Goal: Use online tool/utility: Utilize a website feature to perform a specific function

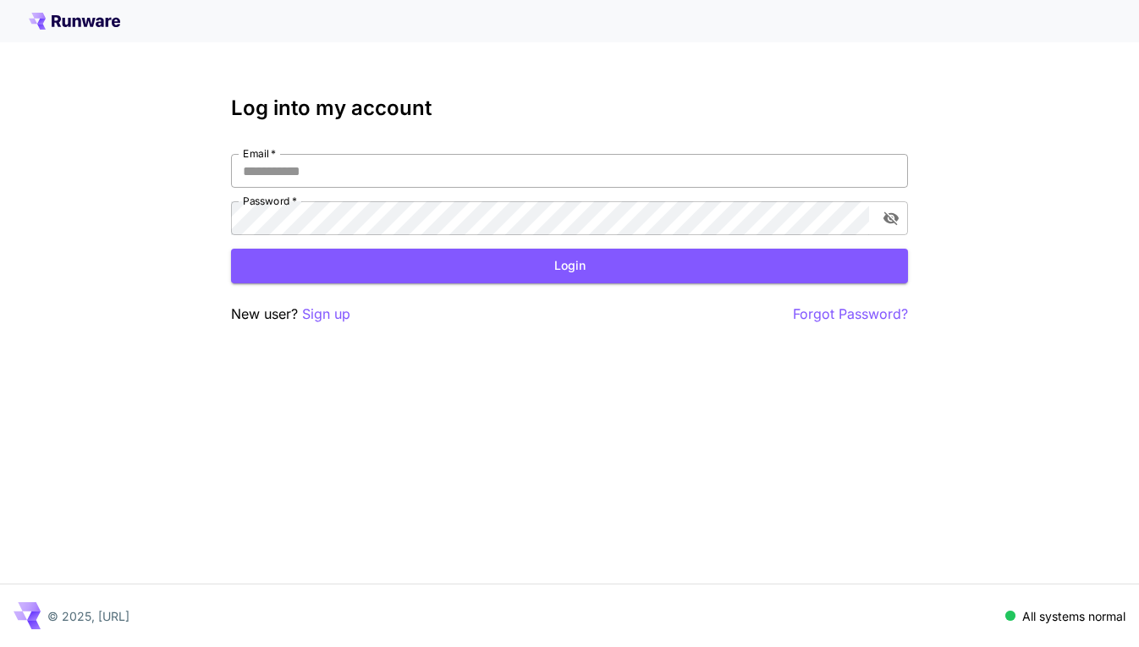
click at [511, 173] on input "Email   *" at bounding box center [569, 171] width 677 height 34
type input "**********"
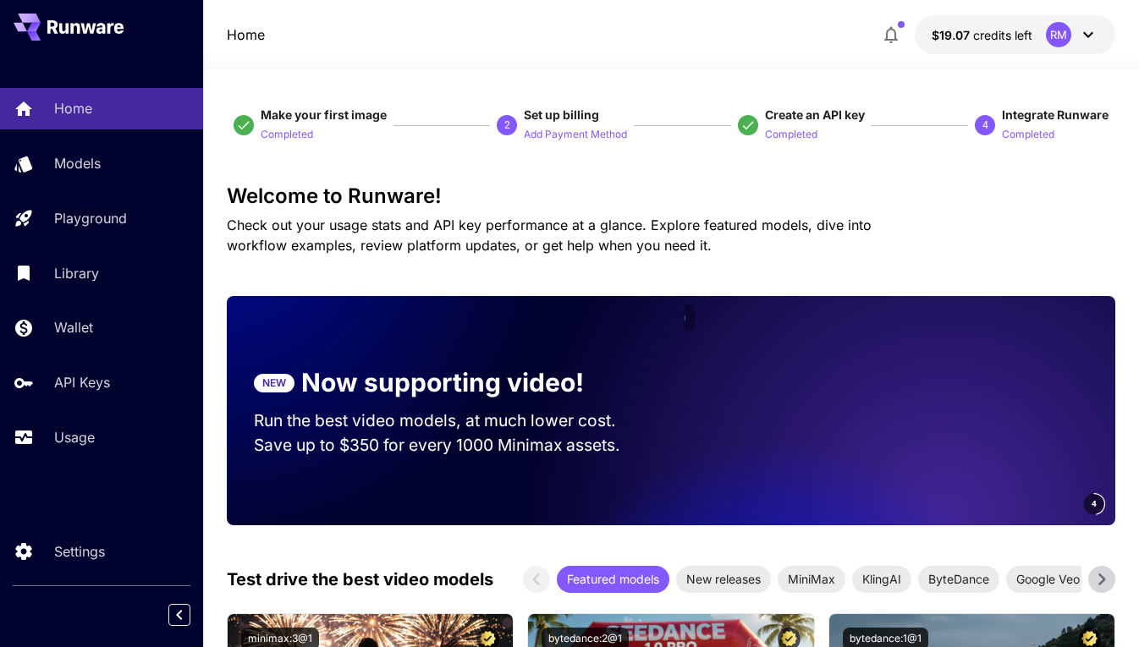
click at [623, 246] on span "Check out your usage stats and API key performance at a glance. Explore feature…" at bounding box center [549, 235] width 645 height 37
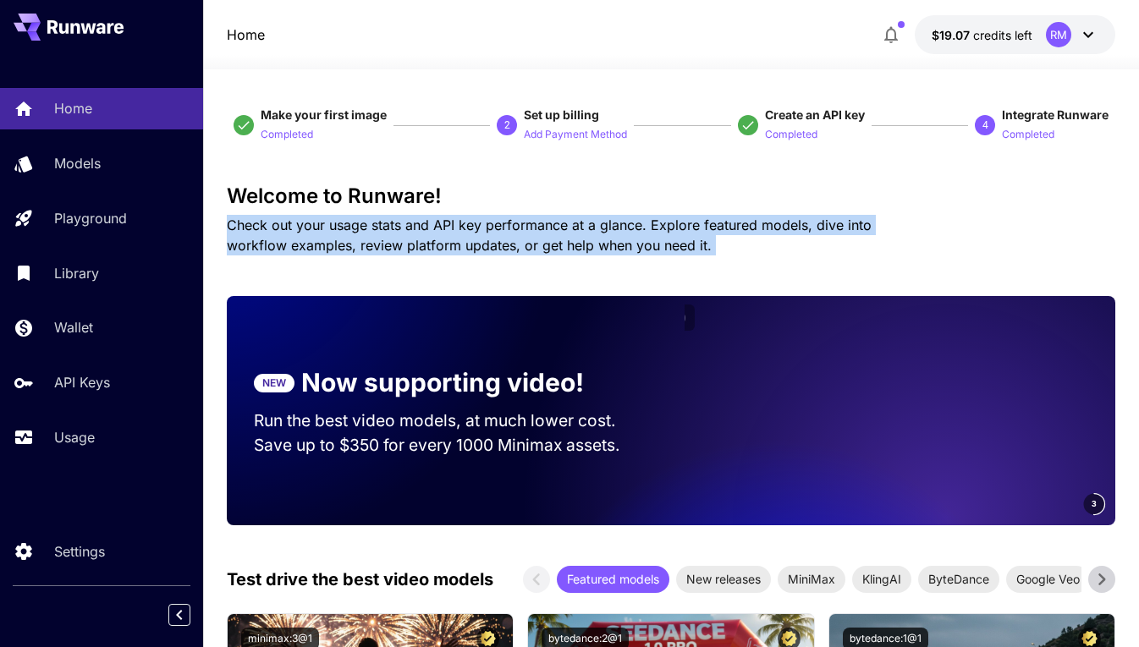
click at [623, 246] on span "Check out your usage stats and API key performance at a glance. Explore feature…" at bounding box center [549, 235] width 645 height 37
click at [649, 241] on p "Check out your usage stats and API key performance at a glance. Explore feature…" at bounding box center [579, 235] width 704 height 41
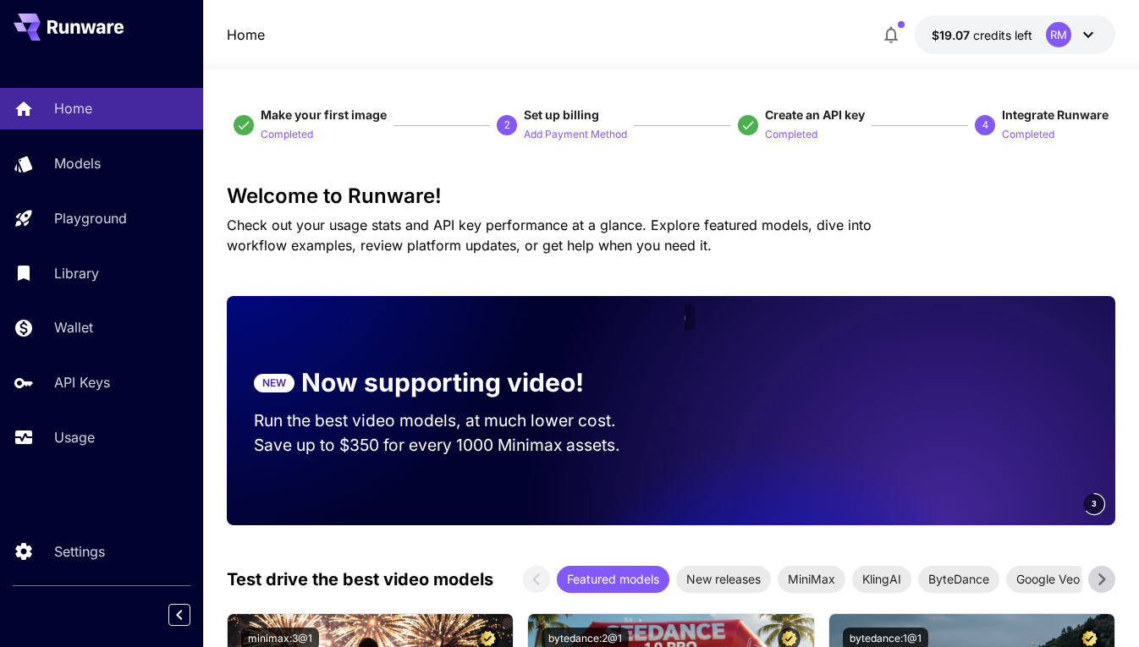
click at [649, 241] on p "Check out your usage stats and API key performance at a glance. Explore feature…" at bounding box center [579, 235] width 704 height 41
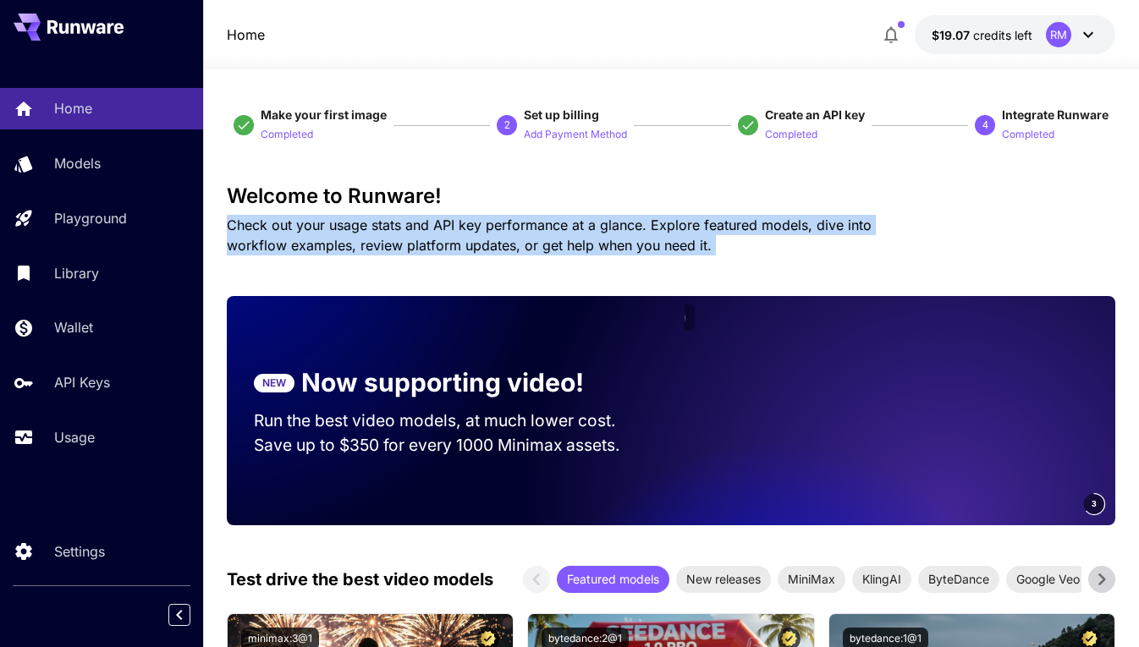
click at [649, 241] on p "Check out your usage stats and API key performance at a glance. Explore feature…" at bounding box center [579, 235] width 704 height 41
click at [626, 239] on span "Check out your usage stats and API key performance at a glance. Explore feature…" at bounding box center [549, 235] width 645 height 37
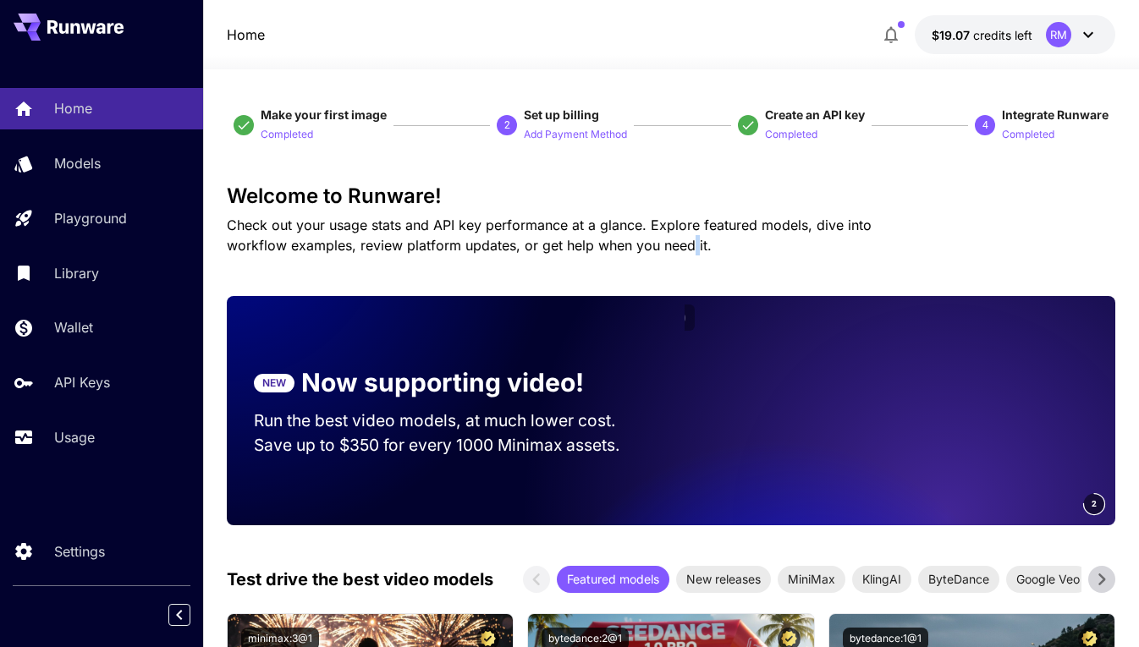
click at [626, 239] on span "Check out your usage stats and API key performance at a glance. Explore feature…" at bounding box center [549, 235] width 645 height 37
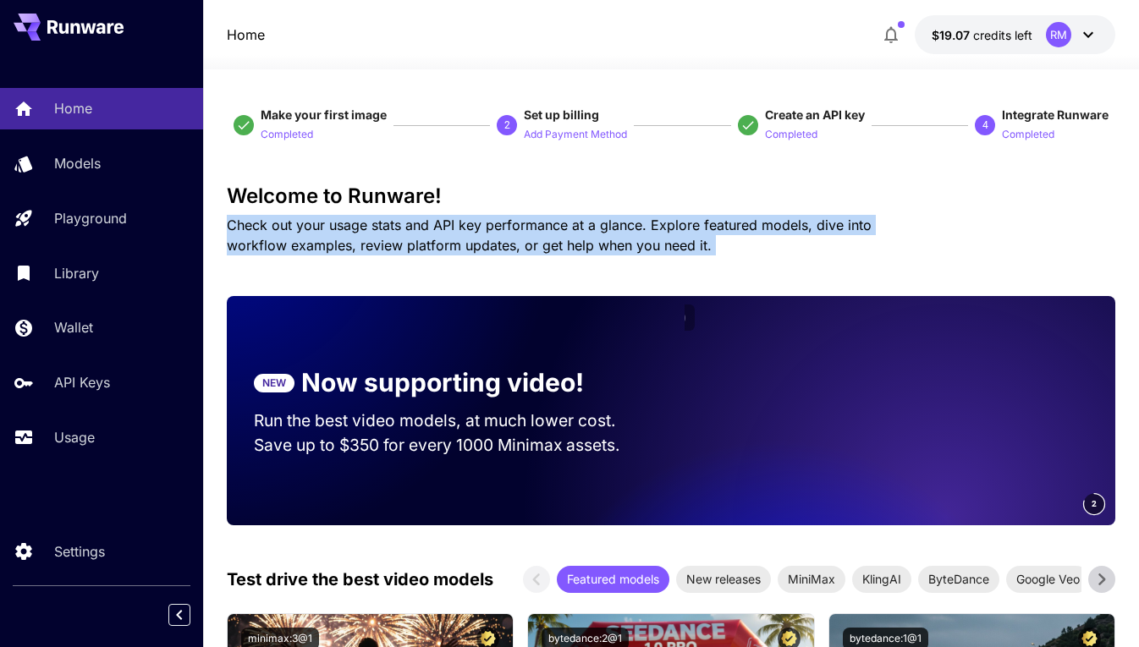
click at [626, 239] on span "Check out your usage stats and API key performance at a glance. Explore feature…" at bounding box center [549, 235] width 645 height 37
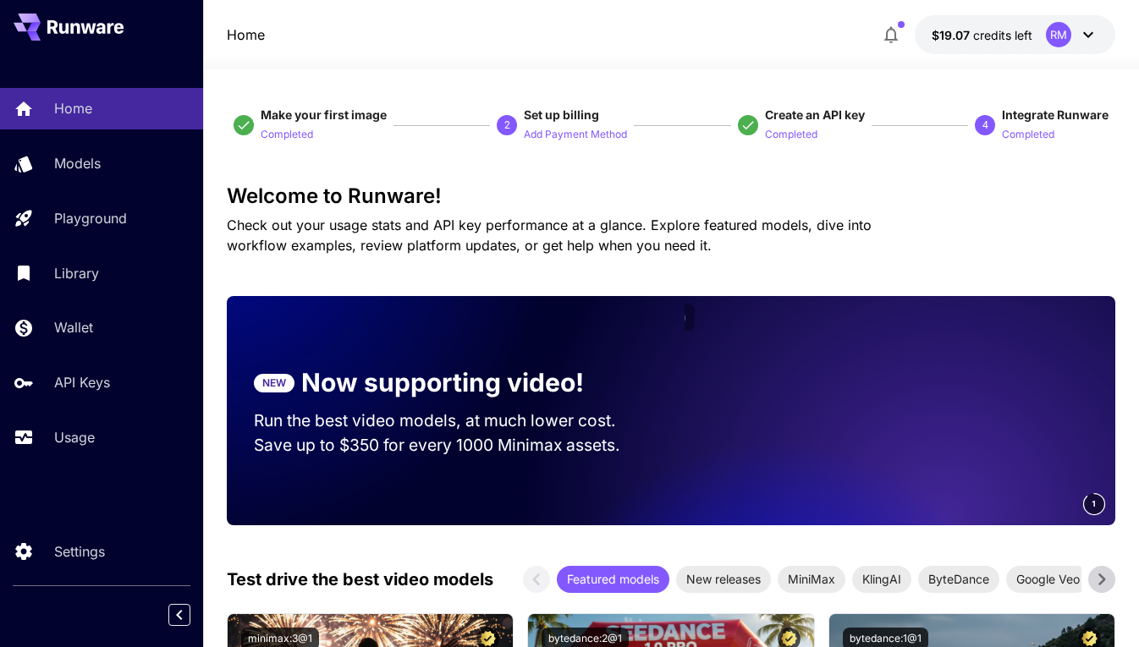
click at [597, 245] on span "Check out your usage stats and API key performance at a glance. Explore feature…" at bounding box center [549, 235] width 645 height 37
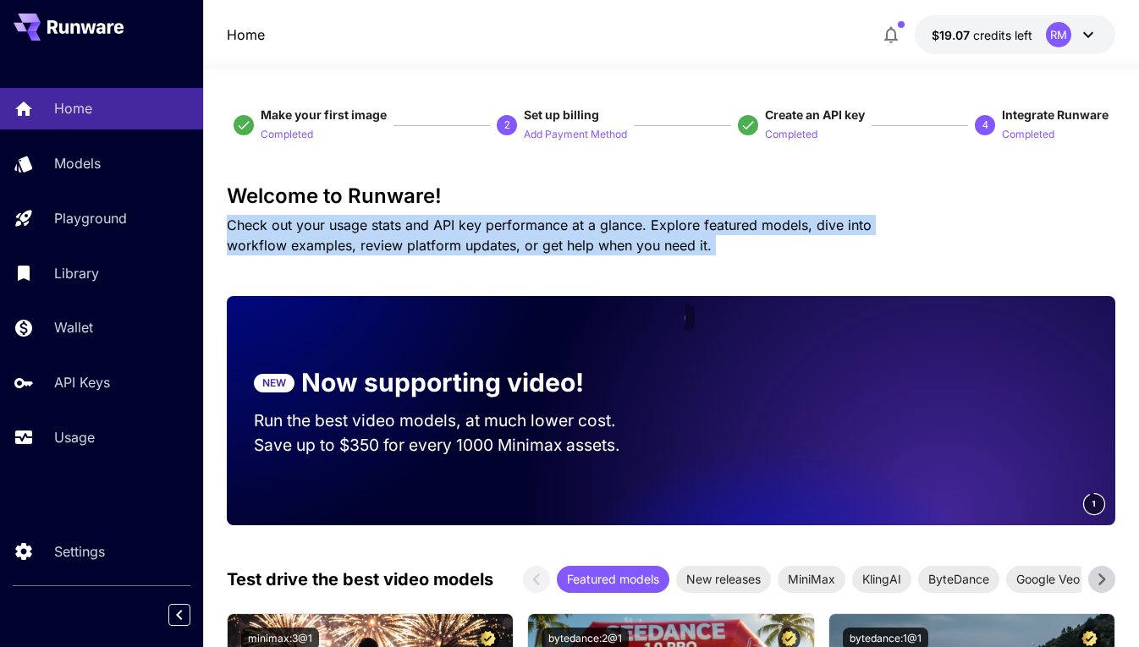
click at [597, 245] on span "Check out your usage stats and API key performance at a glance. Explore feature…" at bounding box center [549, 235] width 645 height 37
click at [625, 223] on span "Check out your usage stats and API key performance at a glance. Explore feature…" at bounding box center [549, 235] width 645 height 37
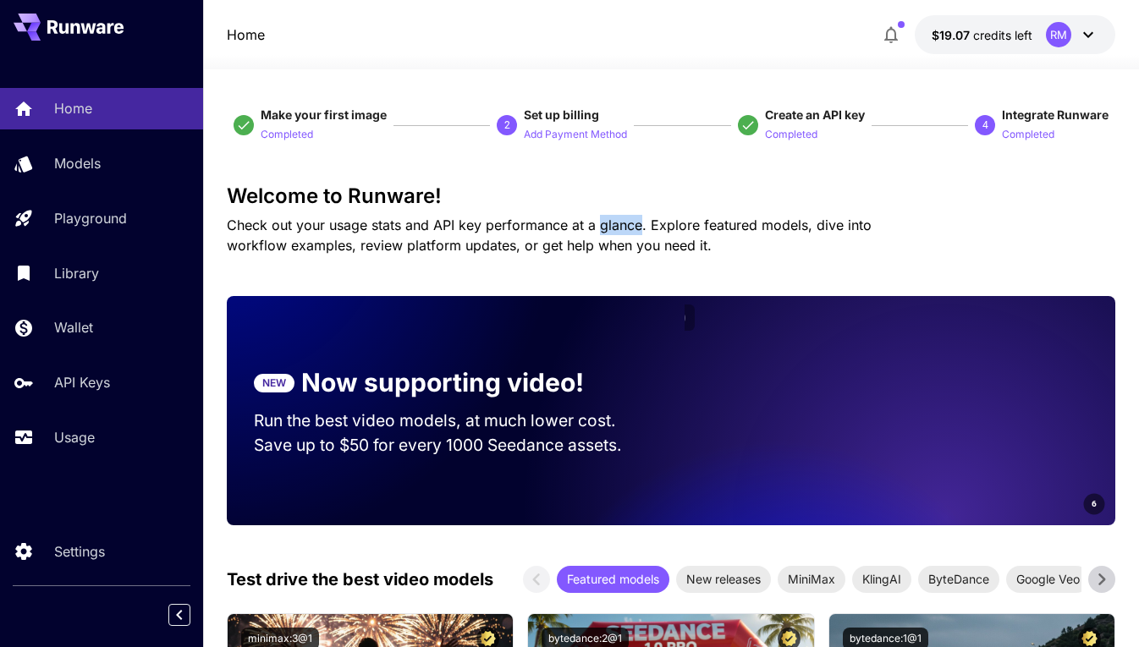
click at [625, 223] on span "Check out your usage stats and API key performance at a glance. Explore feature…" at bounding box center [549, 235] width 645 height 37
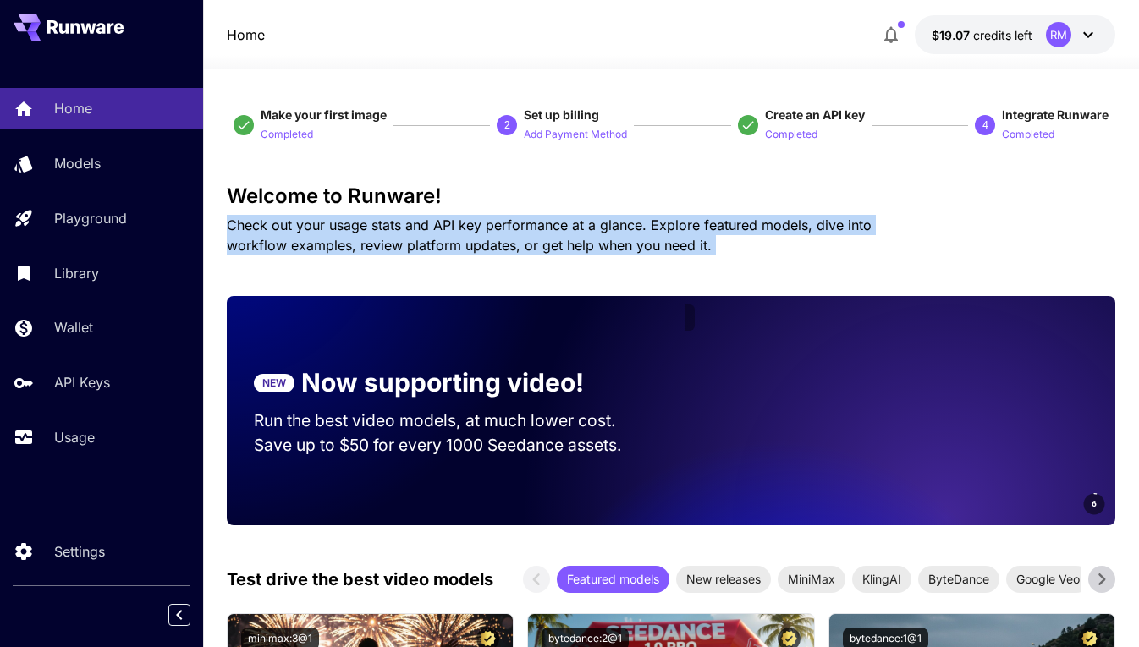
click at [625, 223] on span "Check out your usage stats and API key performance at a glance. Explore feature…" at bounding box center [549, 235] width 645 height 37
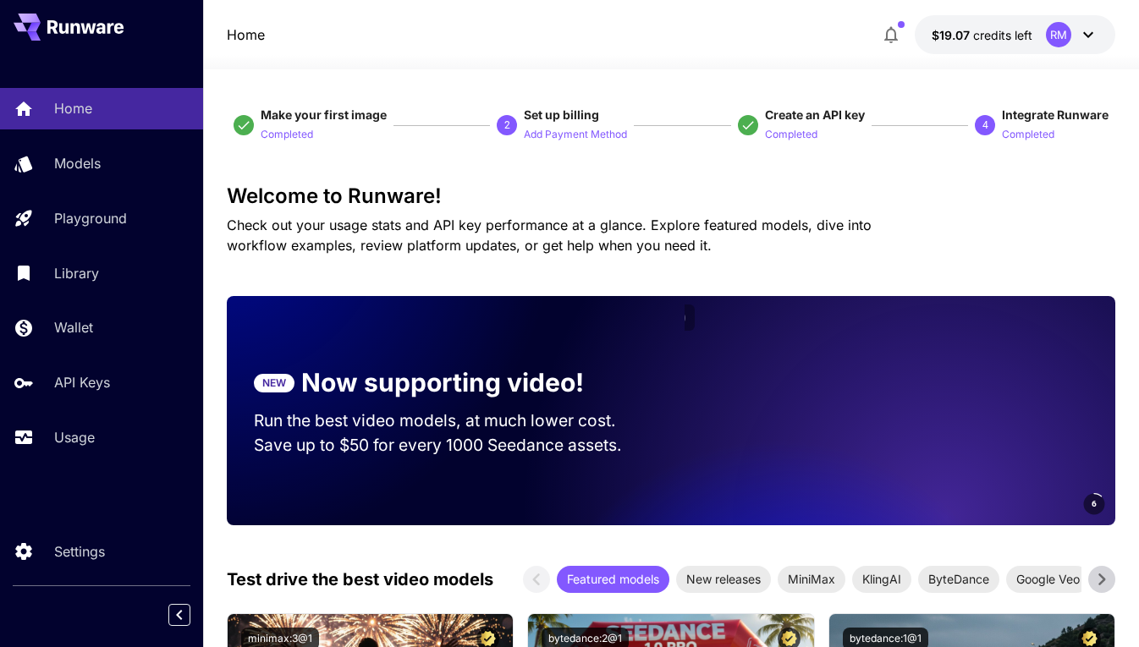
click at [660, 224] on span "Check out your usage stats and API key performance at a glance. Explore feature…" at bounding box center [549, 235] width 645 height 37
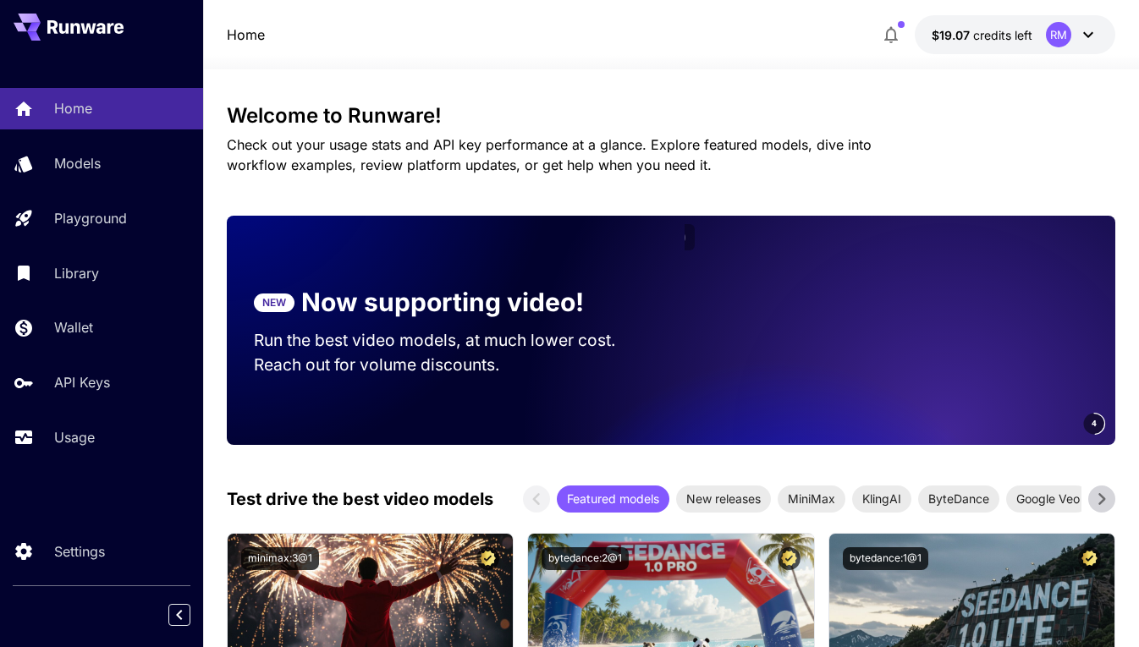
scroll to position [69, 0]
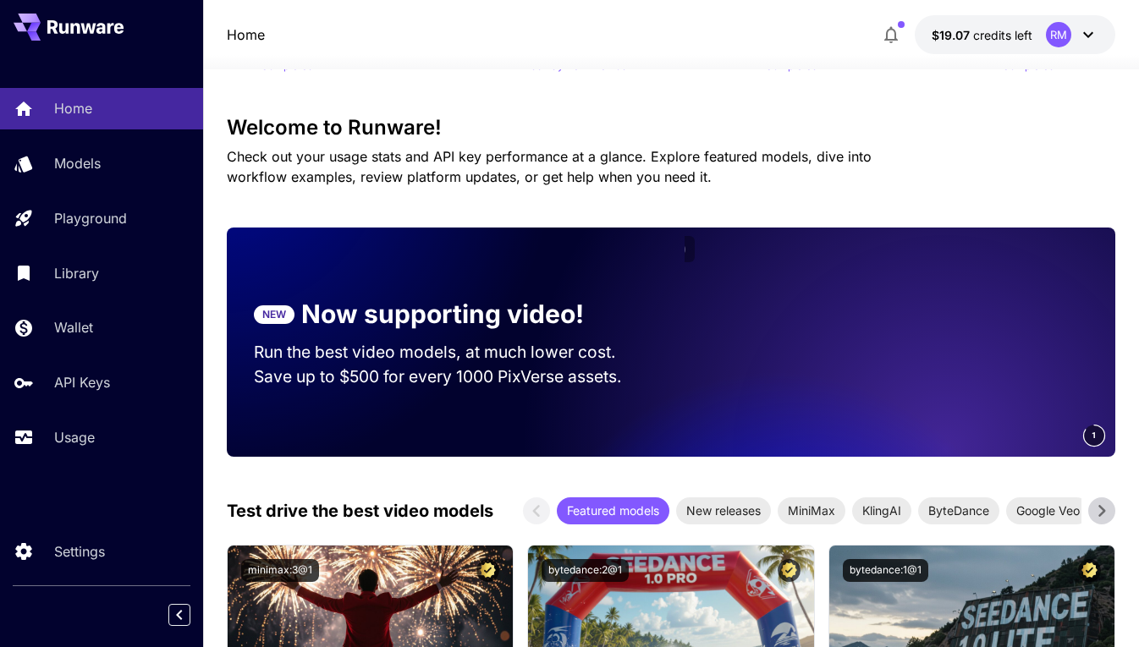
click at [644, 173] on p "Check out your usage stats and API key performance at a glance. Explore feature…" at bounding box center [579, 166] width 704 height 41
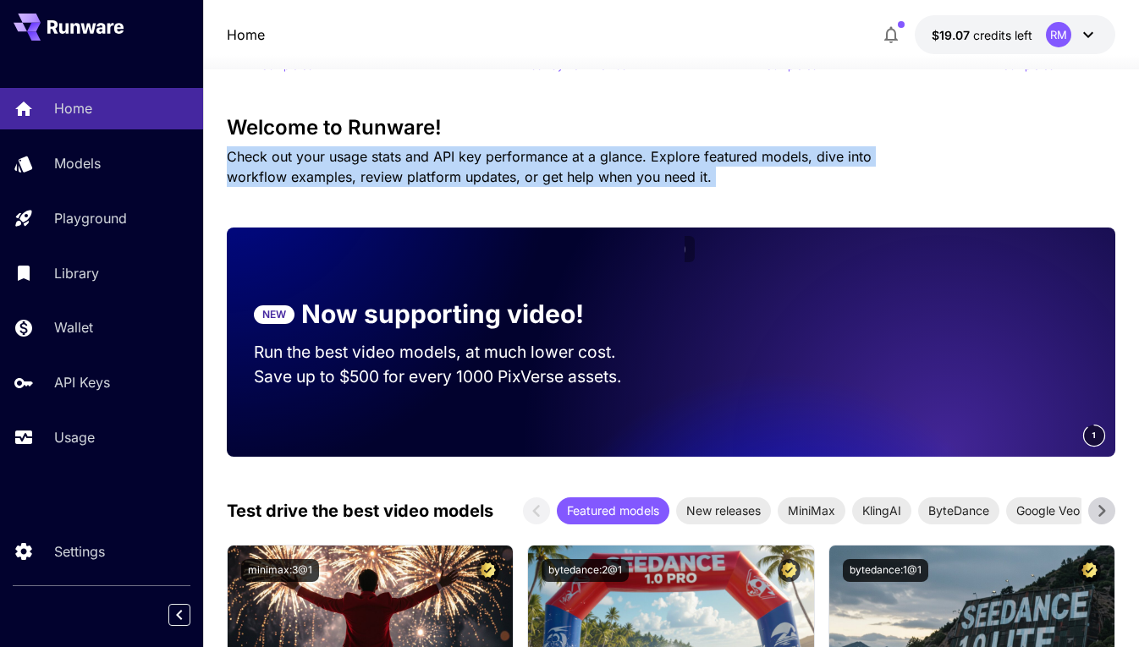
click at [644, 173] on p "Check out your usage stats and API key performance at a glance. Explore feature…" at bounding box center [579, 166] width 704 height 41
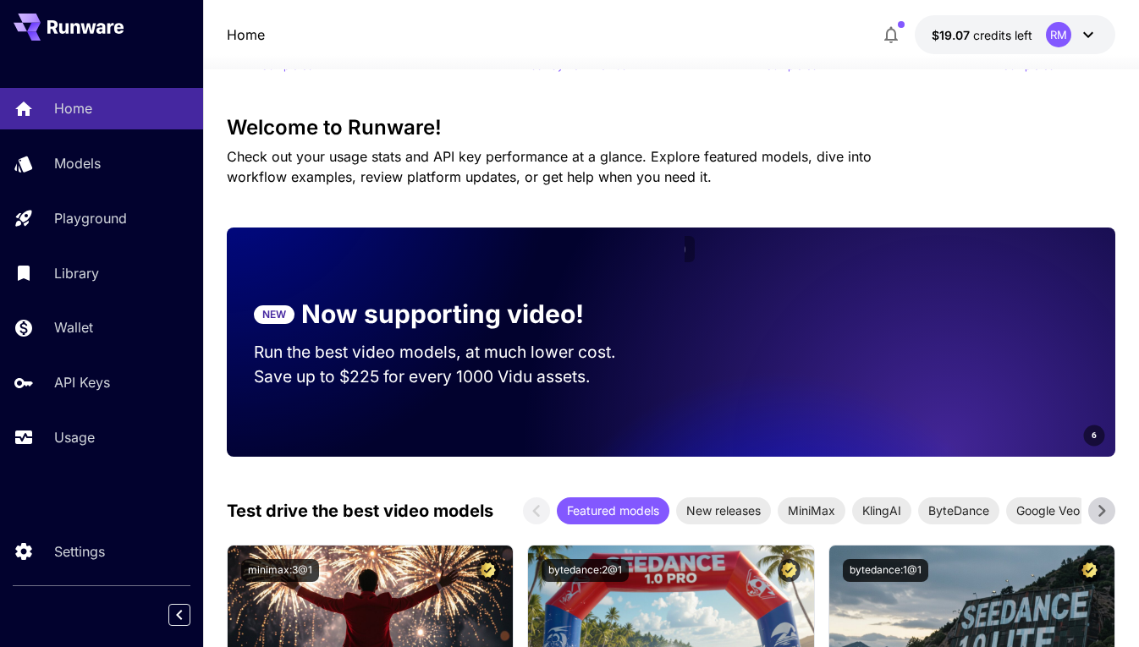
click at [648, 177] on p "Check out your usage stats and API key performance at a glance. Explore feature…" at bounding box center [579, 166] width 704 height 41
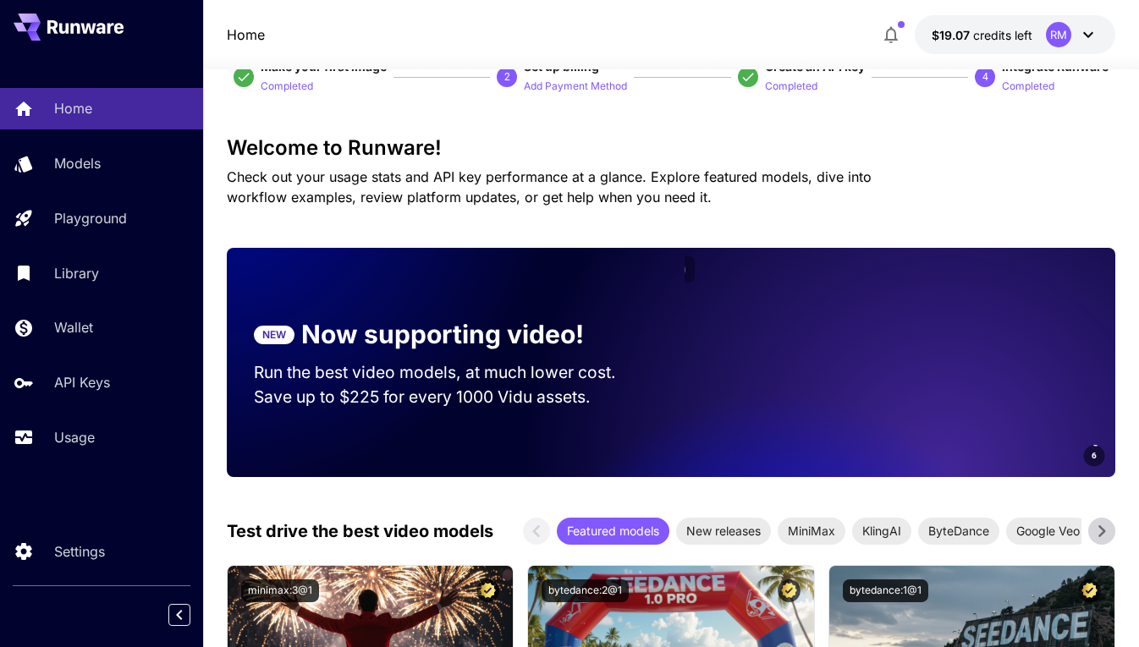
scroll to position [36, 0]
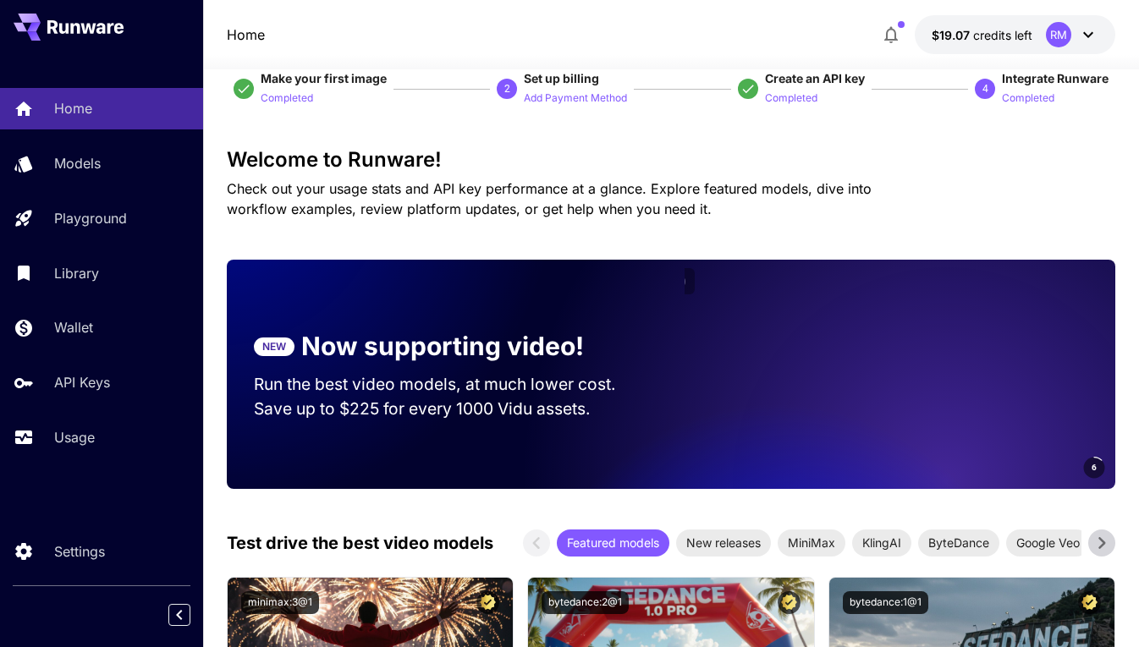
click at [622, 181] on span "Check out your usage stats and API key performance at a glance. Explore feature…" at bounding box center [549, 198] width 645 height 37
click at [629, 184] on span "Check out your usage stats and API key performance at a glance. Explore feature…" at bounding box center [549, 198] width 645 height 37
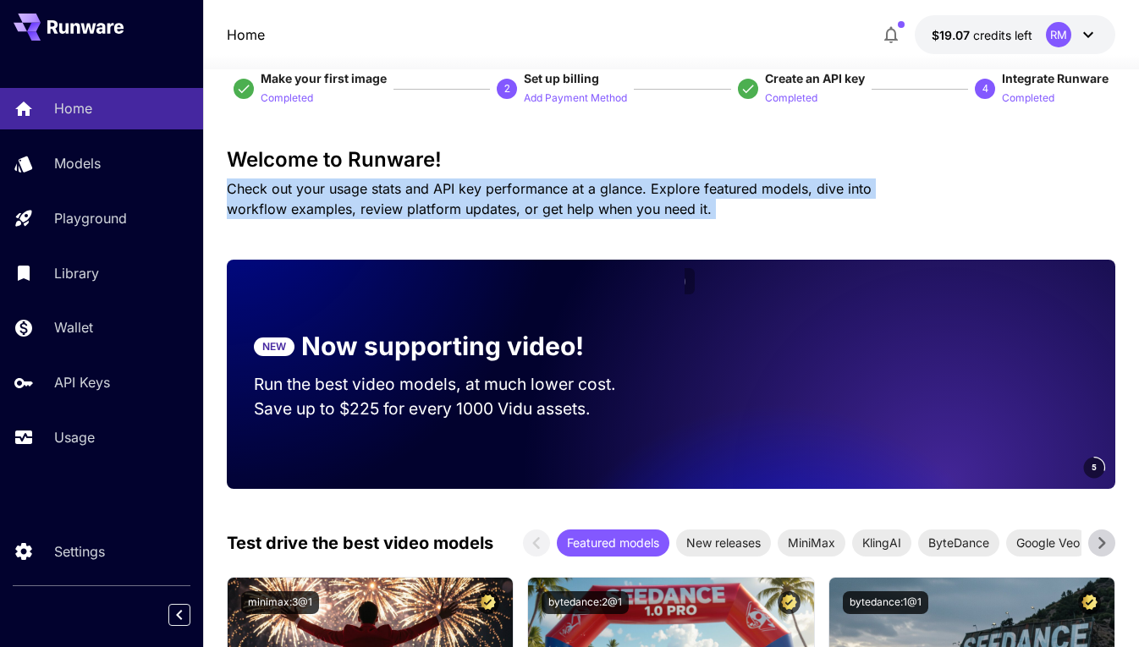
click at [629, 184] on span "Check out your usage stats and API key performance at a glance. Explore feature…" at bounding box center [549, 198] width 645 height 37
click at [599, 188] on span "Check out your usage stats and API key performance at a glance. Explore feature…" at bounding box center [549, 198] width 645 height 37
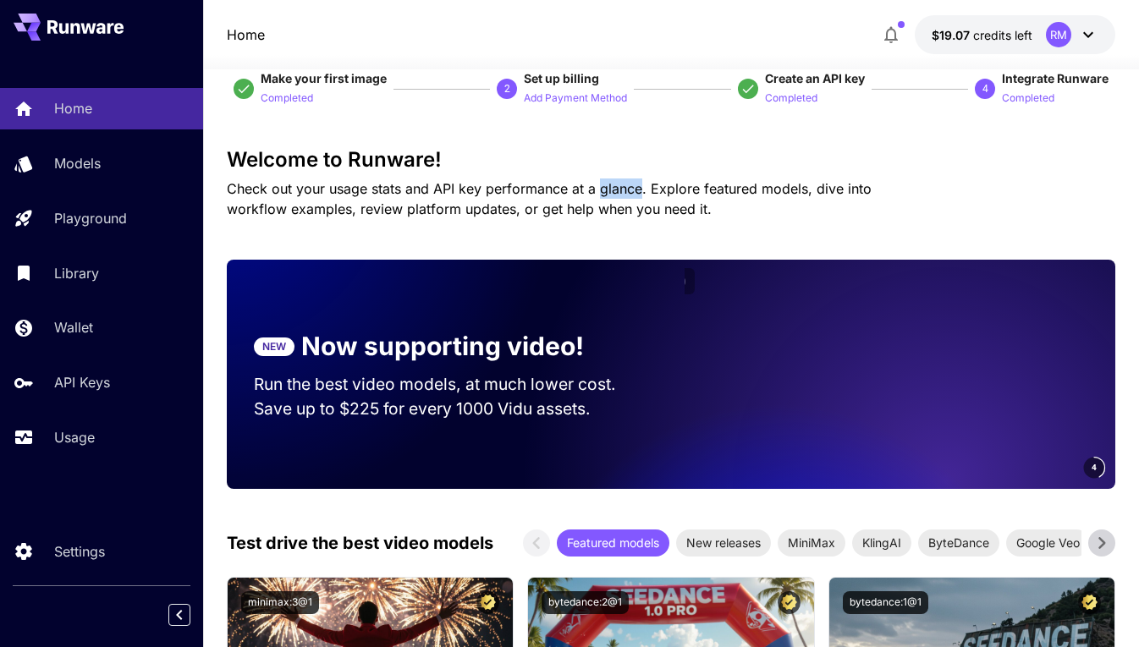
click at [599, 188] on span "Check out your usage stats and API key performance at a glance. Explore feature…" at bounding box center [549, 198] width 645 height 37
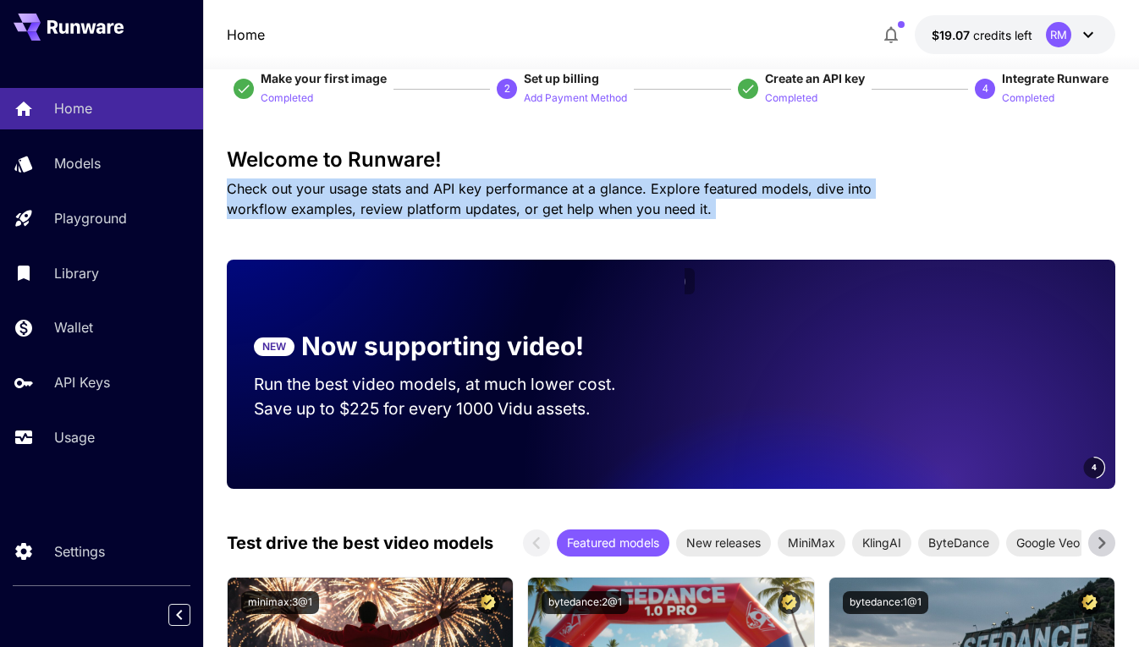
click at [599, 188] on span "Check out your usage stats and API key performance at a glance. Explore feature…" at bounding box center [549, 198] width 645 height 37
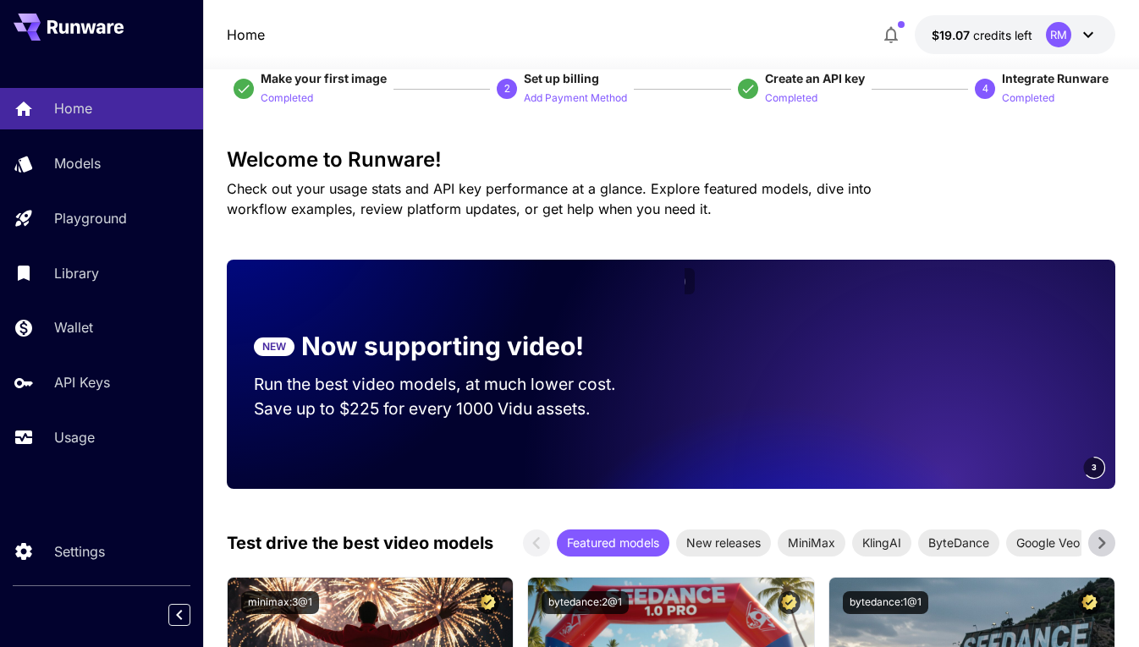
click at [582, 188] on span "Check out your usage stats and API key performance at a glance. Explore feature…" at bounding box center [549, 198] width 645 height 37
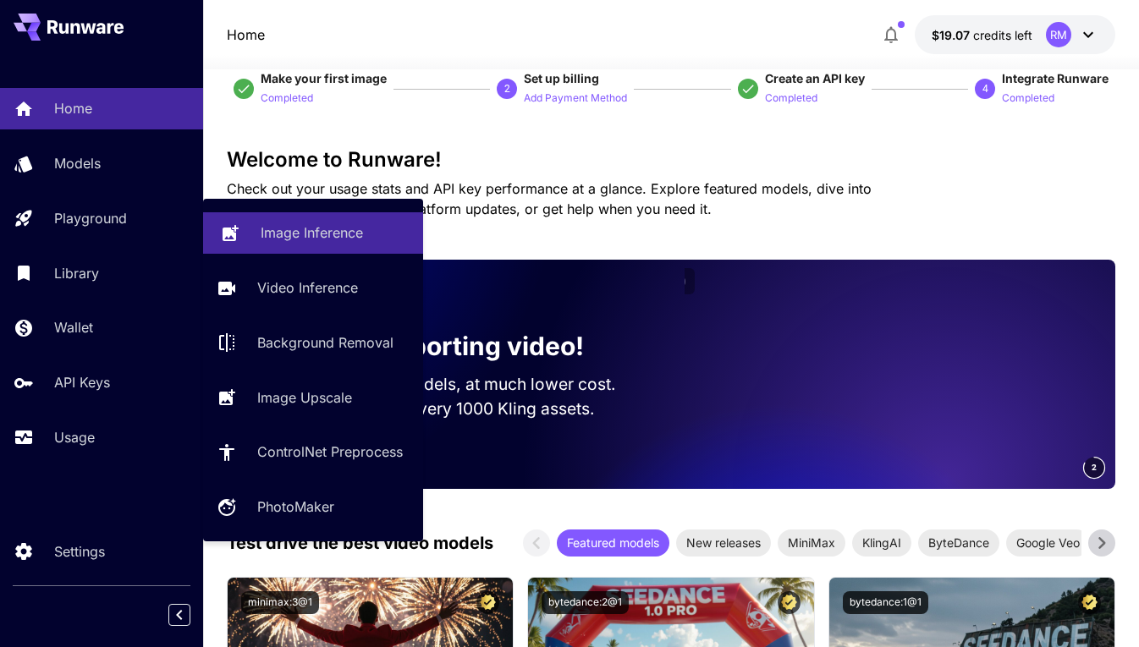
click at [297, 245] on link "Image Inference" at bounding box center [313, 232] width 220 height 41
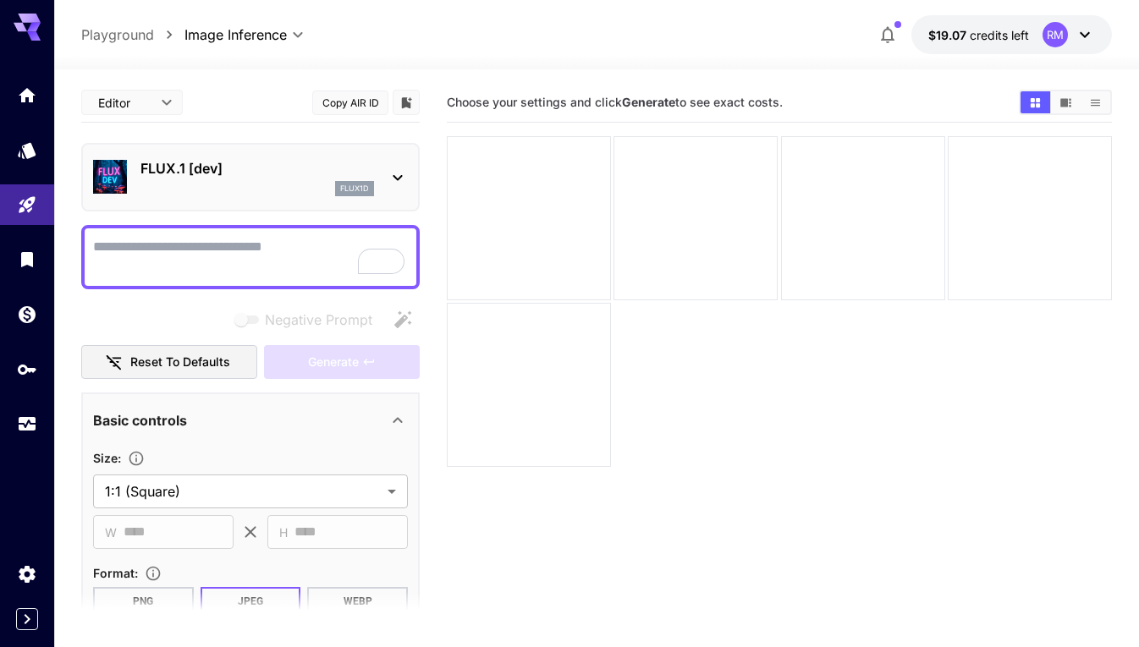
click at [330, 172] on p "FLUX.1 [dev]" at bounding box center [257, 168] width 234 height 20
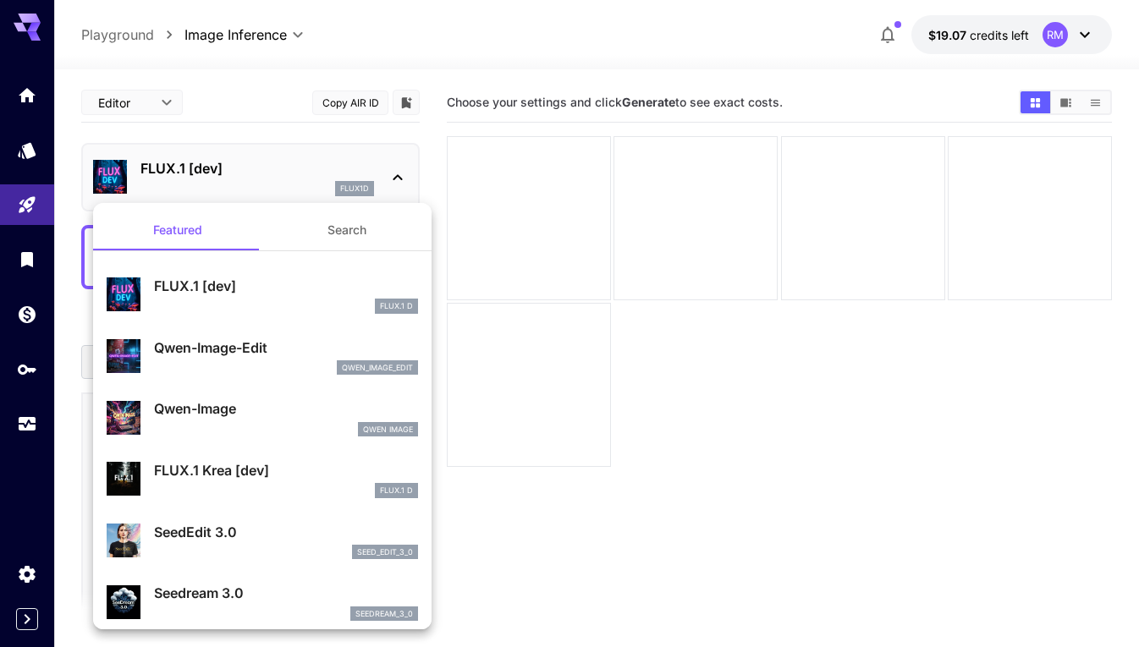
click at [343, 230] on button "Search" at bounding box center [346, 230] width 169 height 41
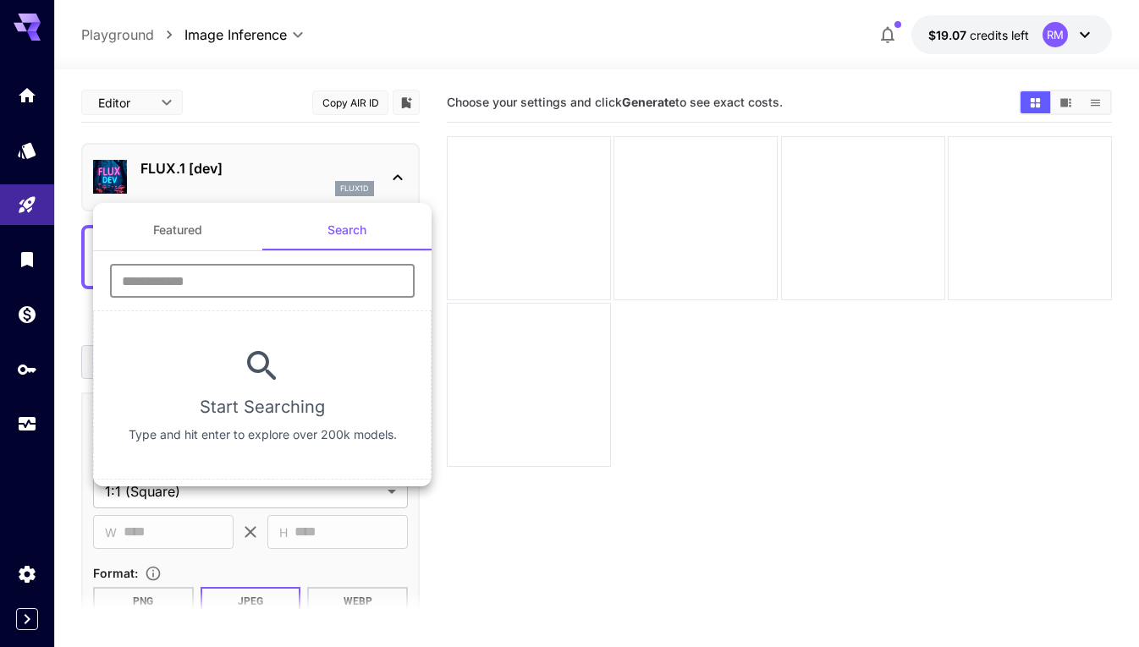
click at [221, 288] on input "text" at bounding box center [262, 281] width 305 height 34
click at [190, 234] on button "Featured" at bounding box center [177, 230] width 169 height 41
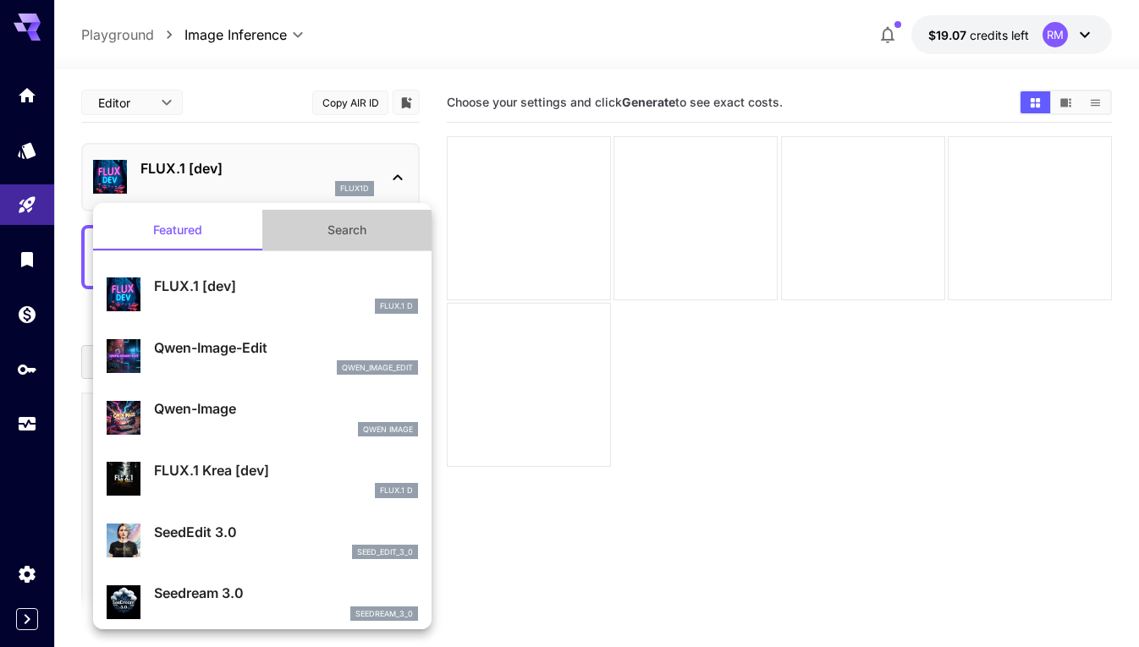
click at [351, 233] on button "Search" at bounding box center [346, 230] width 169 height 41
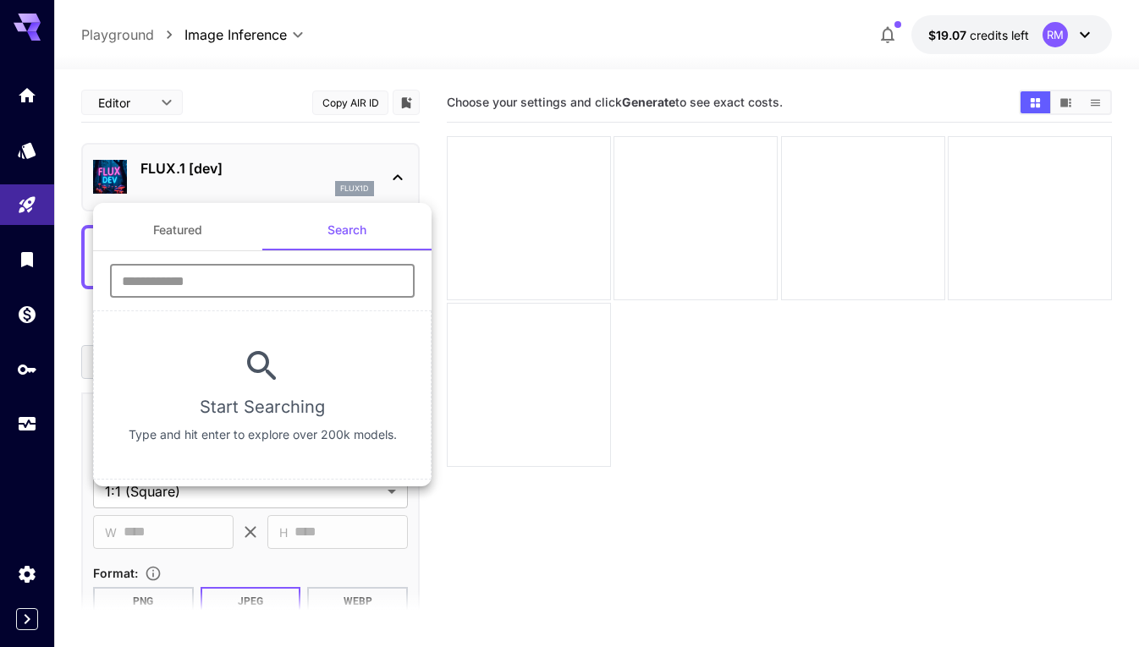
click at [219, 274] on input "text" at bounding box center [262, 281] width 305 height 34
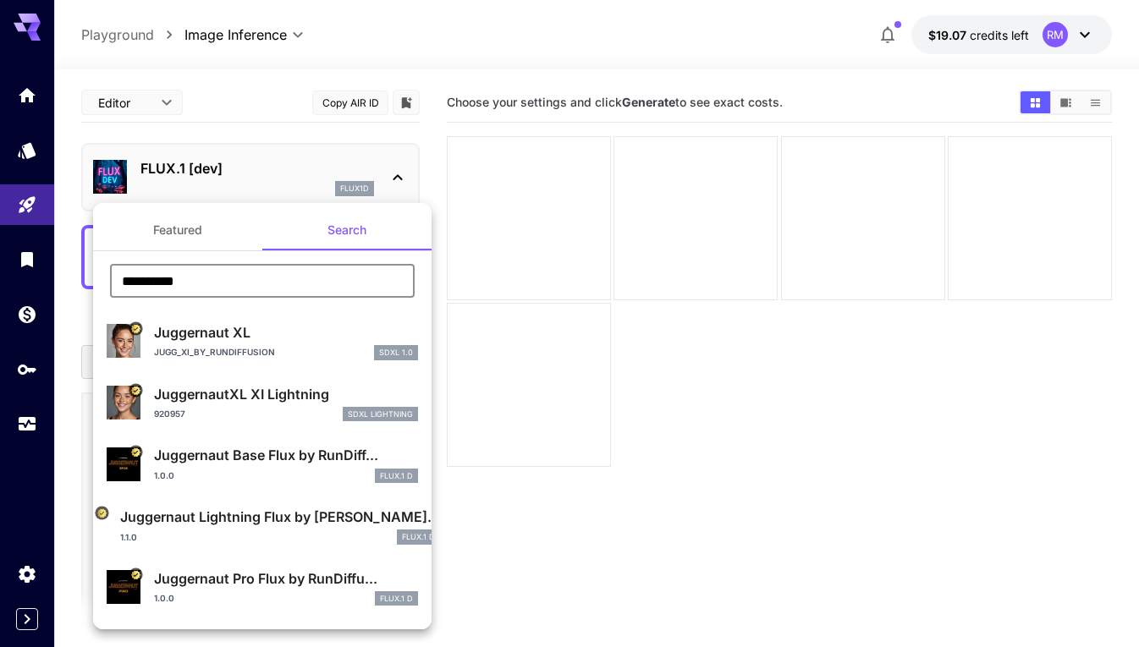
type input "**********"
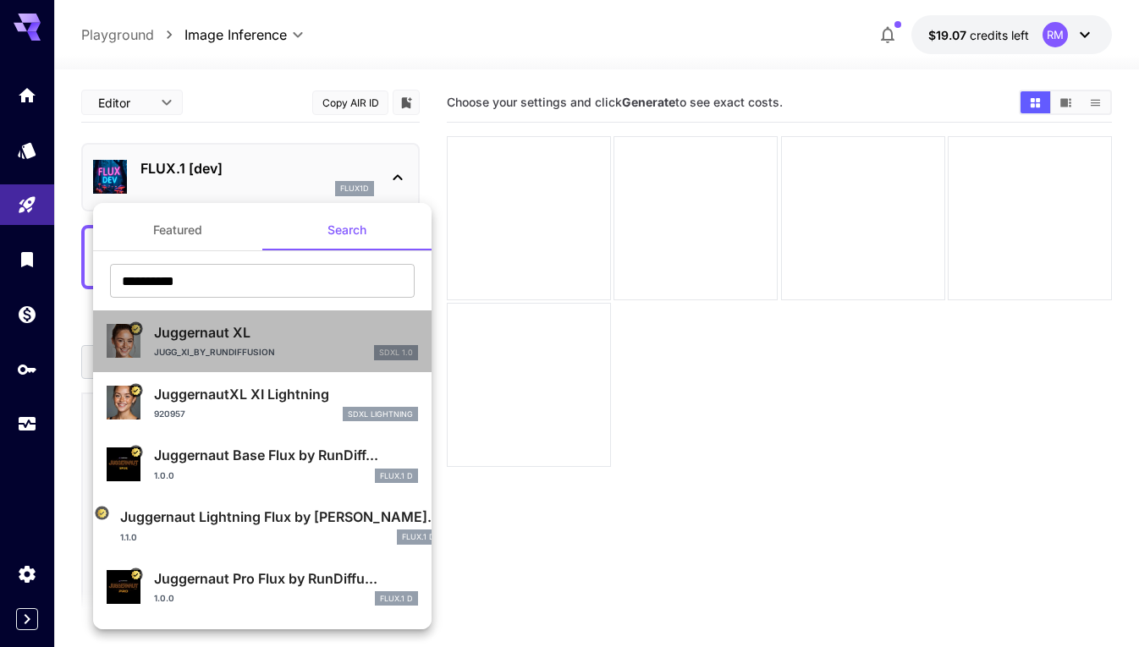
click at [256, 353] on p "Jugg_XI_by_RunDiffusion" at bounding box center [214, 352] width 121 height 13
type input "**"
type input "***"
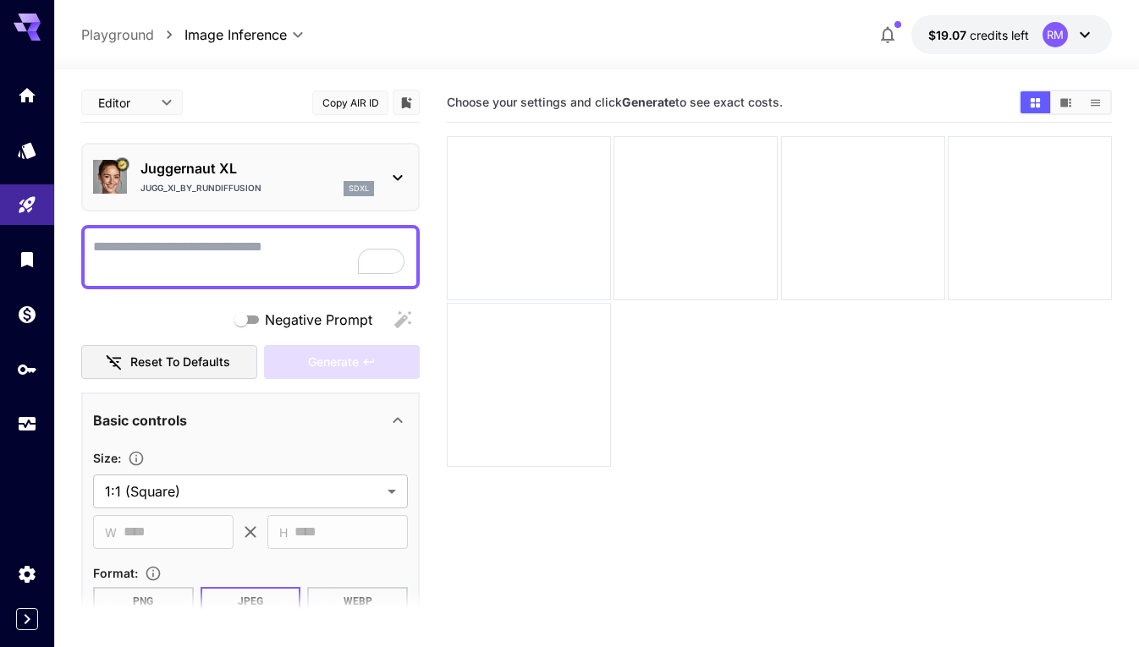
click at [349, 102] on button "Copy AIR ID" at bounding box center [350, 103] width 76 height 25
